Goal: Task Accomplishment & Management: Use online tool/utility

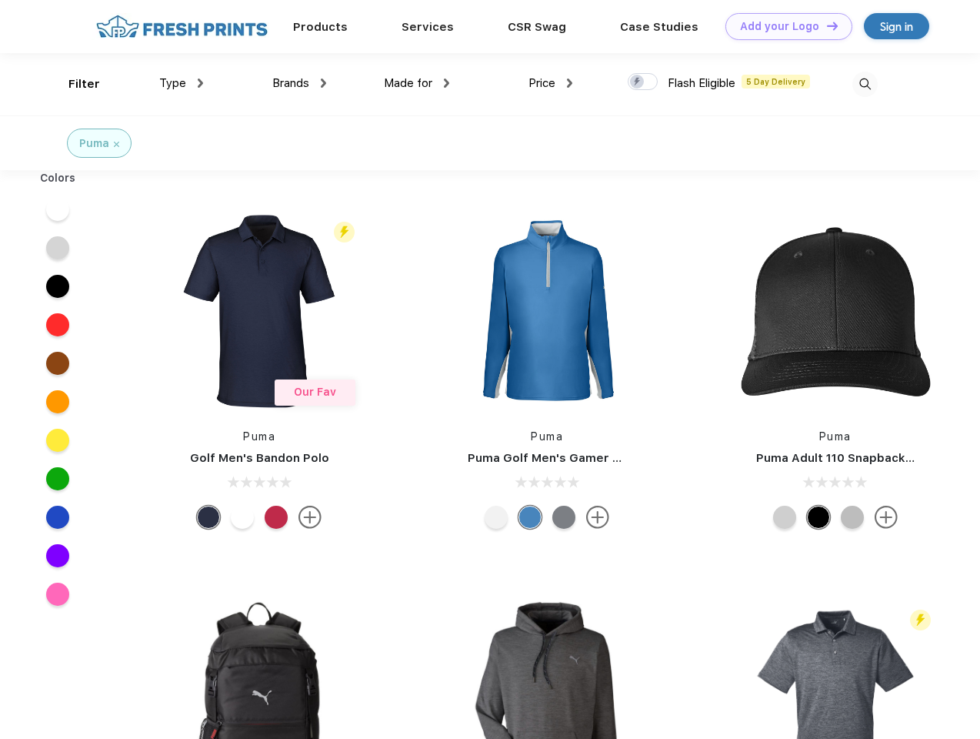
click at [783, 26] on link "Add your Logo Design Tool" at bounding box center [789, 26] width 127 height 27
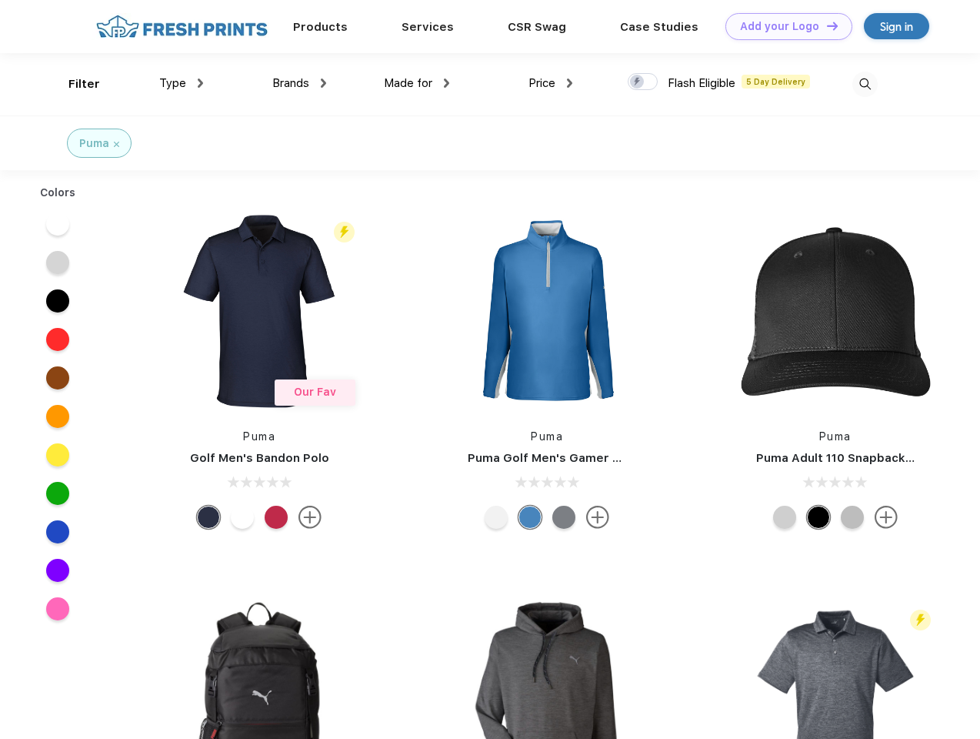
click at [0, 0] on div "Design Tool" at bounding box center [0, 0] width 0 height 0
click at [826, 25] on link "Add your Logo Design Tool" at bounding box center [789, 26] width 127 height 27
click at [74, 84] on div "Filter" at bounding box center [84, 84] width 32 height 18
click at [182, 83] on span "Type" at bounding box center [172, 83] width 27 height 14
click at [299, 83] on span "Brands" at bounding box center [290, 83] width 37 height 14
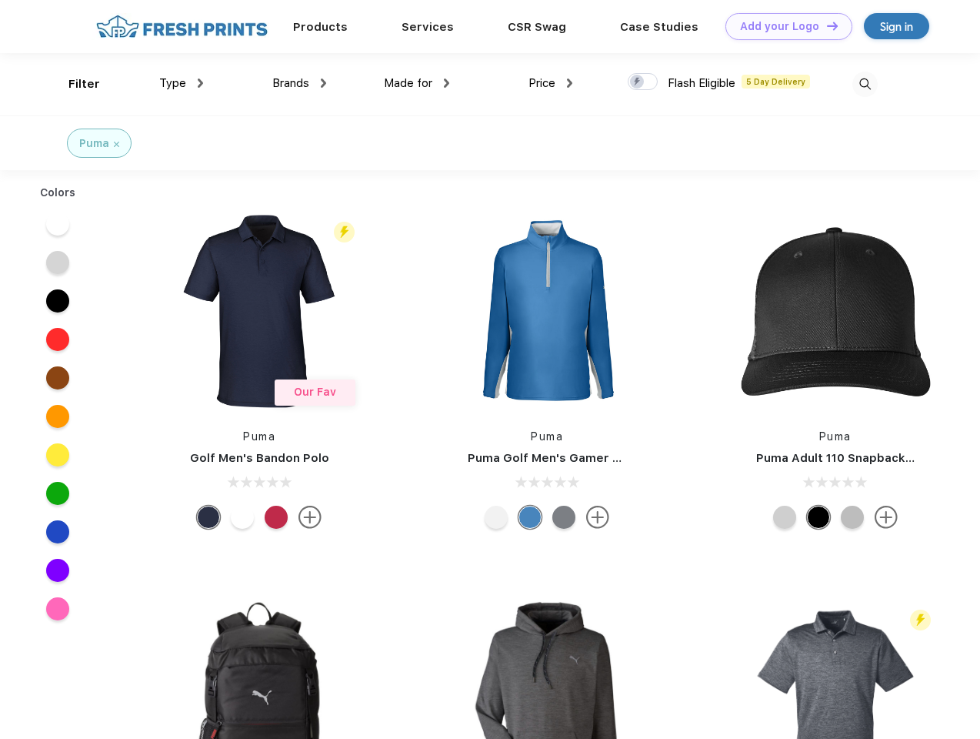
click at [417, 83] on span "Made for" at bounding box center [408, 83] width 48 height 14
click at [551, 83] on span "Price" at bounding box center [542, 83] width 27 height 14
click at [643, 82] on div at bounding box center [643, 81] width 30 height 17
click at [638, 82] on input "checkbox" at bounding box center [633, 77] width 10 height 10
click at [865, 84] on img at bounding box center [865, 84] width 25 height 25
